Goal: Task Accomplishment & Management: Complete application form

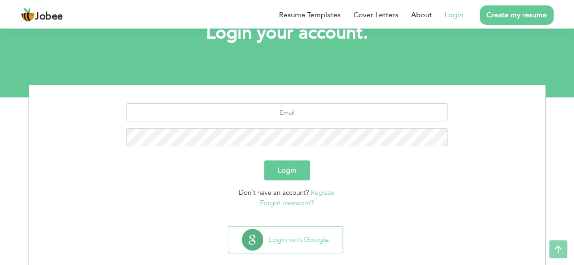
scroll to position [64, 0]
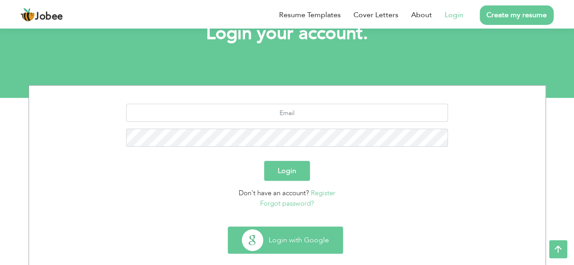
click at [281, 243] on button "Login with Google" at bounding box center [285, 240] width 114 height 26
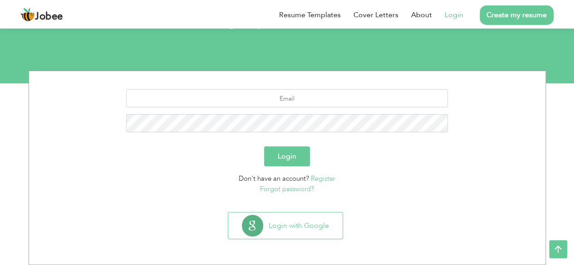
scroll to position [64, 0]
